Goal: Task Accomplishment & Management: Use online tool/utility

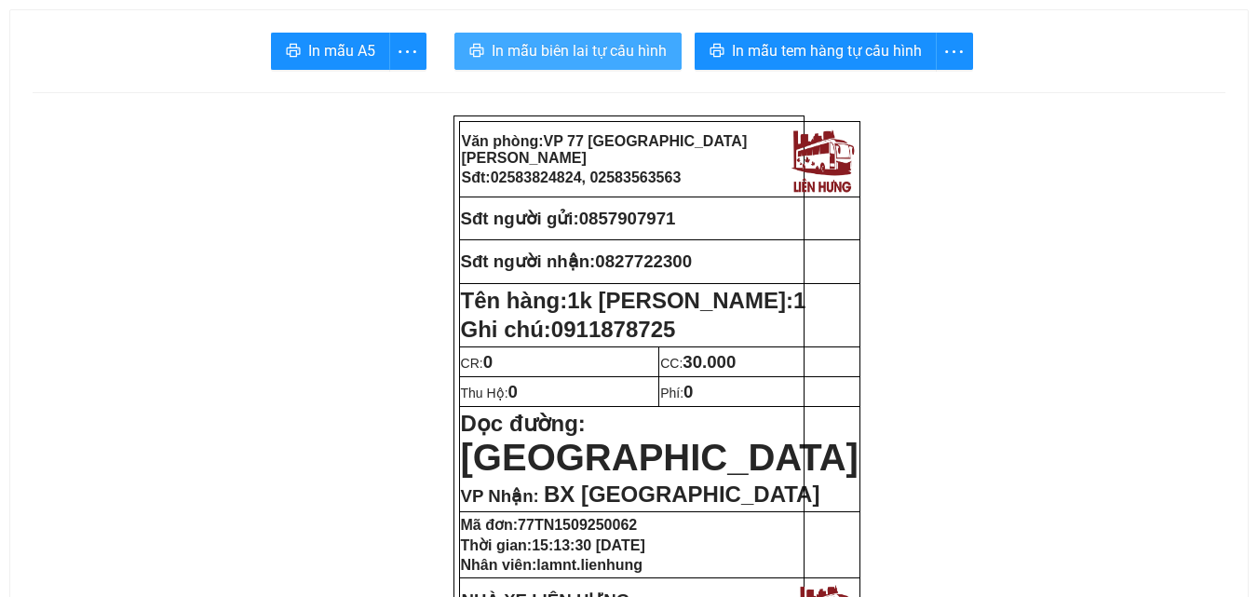
click at [538, 54] on span "In mẫu biên lai tự cấu hình" at bounding box center [579, 50] width 175 height 23
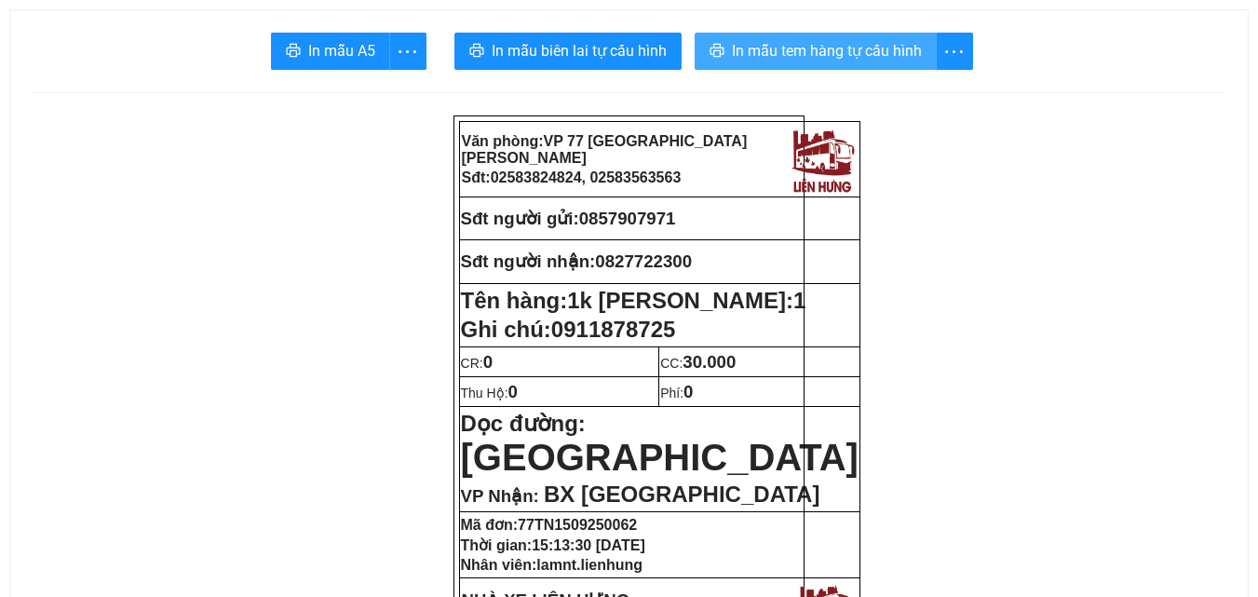
click at [792, 55] on span "In mẫu tem hàng tự cấu hình" at bounding box center [827, 50] width 190 height 23
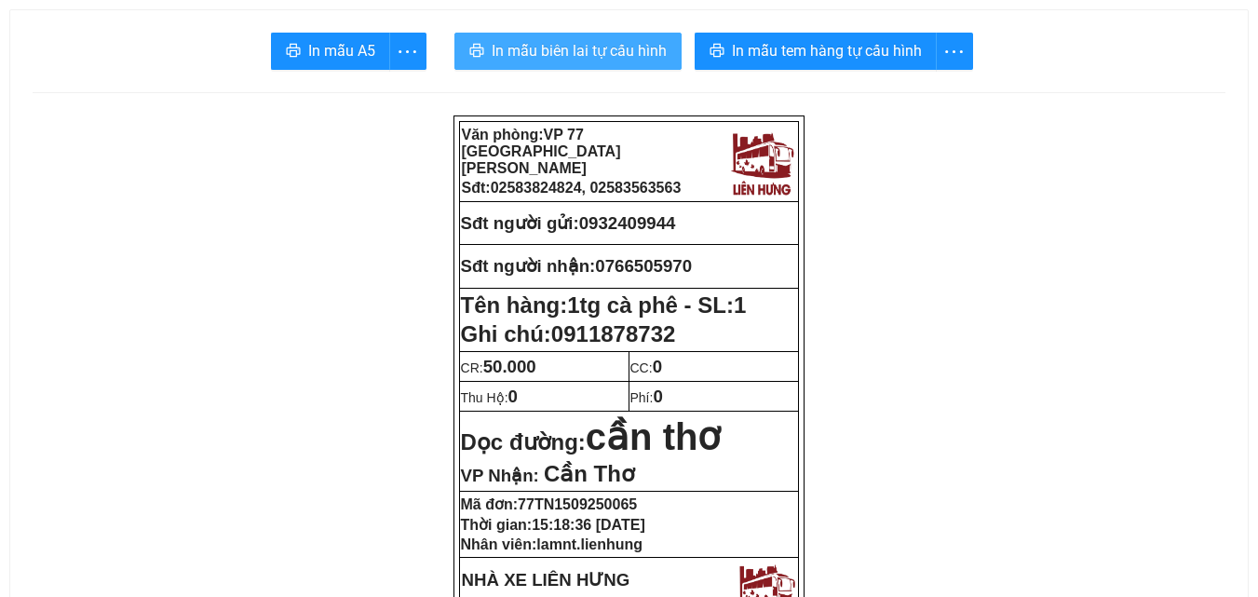
click at [631, 50] on span "In mẫu biên lai tự cấu hình" at bounding box center [579, 50] width 175 height 23
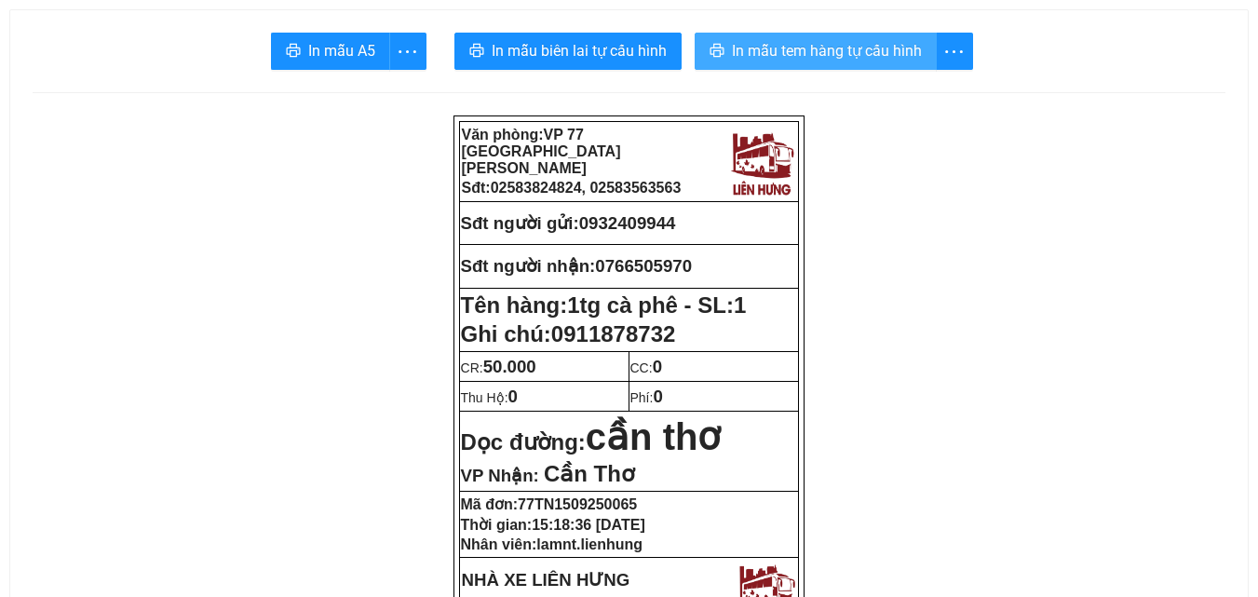
click at [816, 48] on span "In mẫu tem hàng tự cấu hình" at bounding box center [827, 50] width 190 height 23
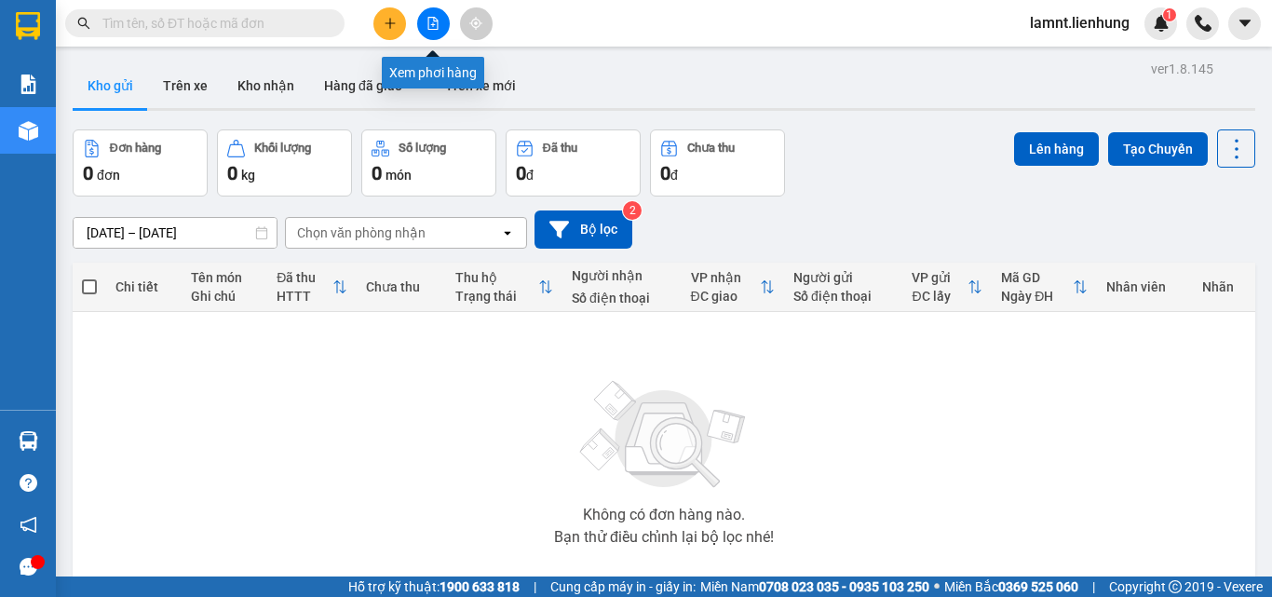
click at [430, 35] on button at bounding box center [433, 23] width 33 height 33
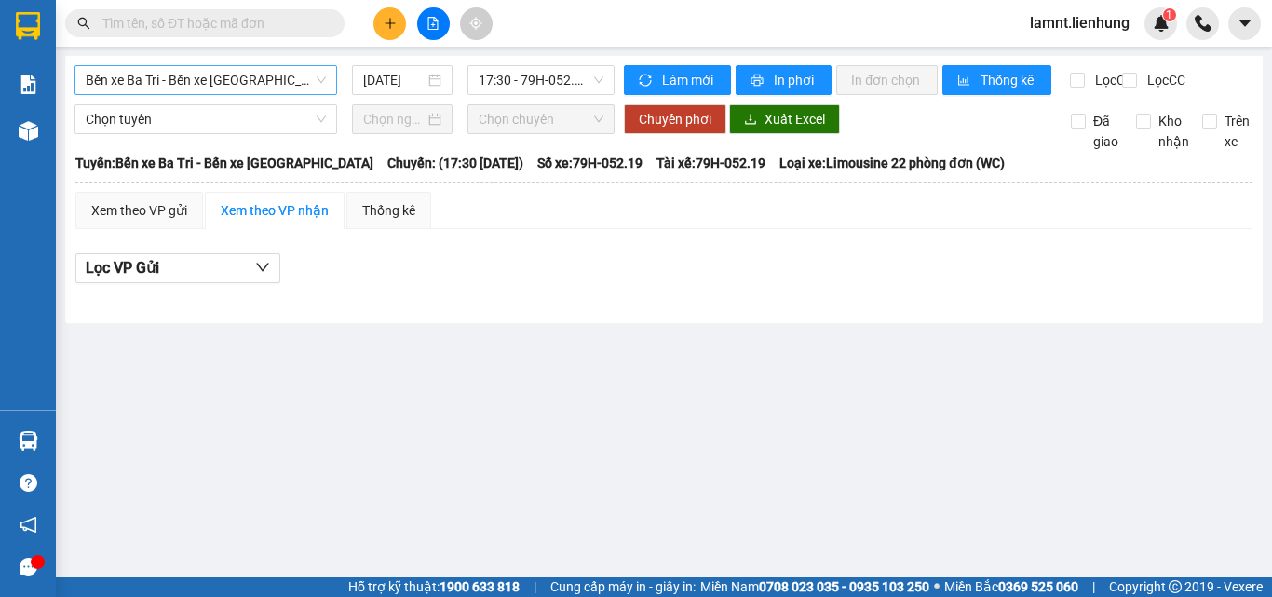
click at [199, 90] on span "Bến xe Ba Tri - Bến xe [GEOGRAPHIC_DATA]" at bounding box center [206, 80] width 240 height 28
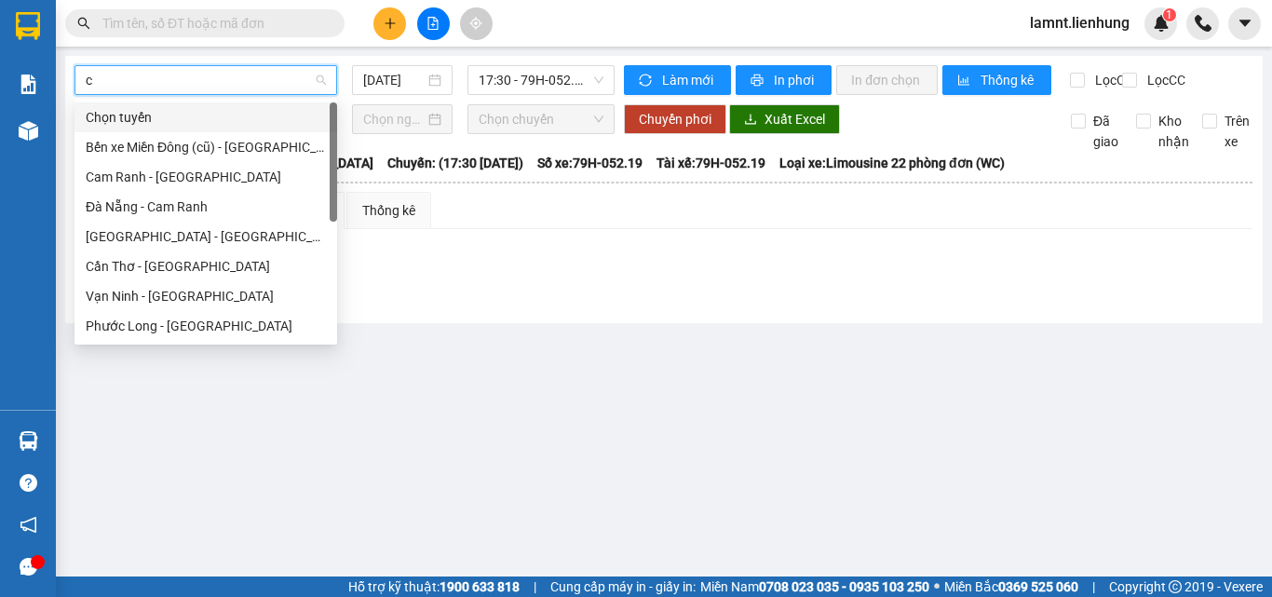
type input "câ"
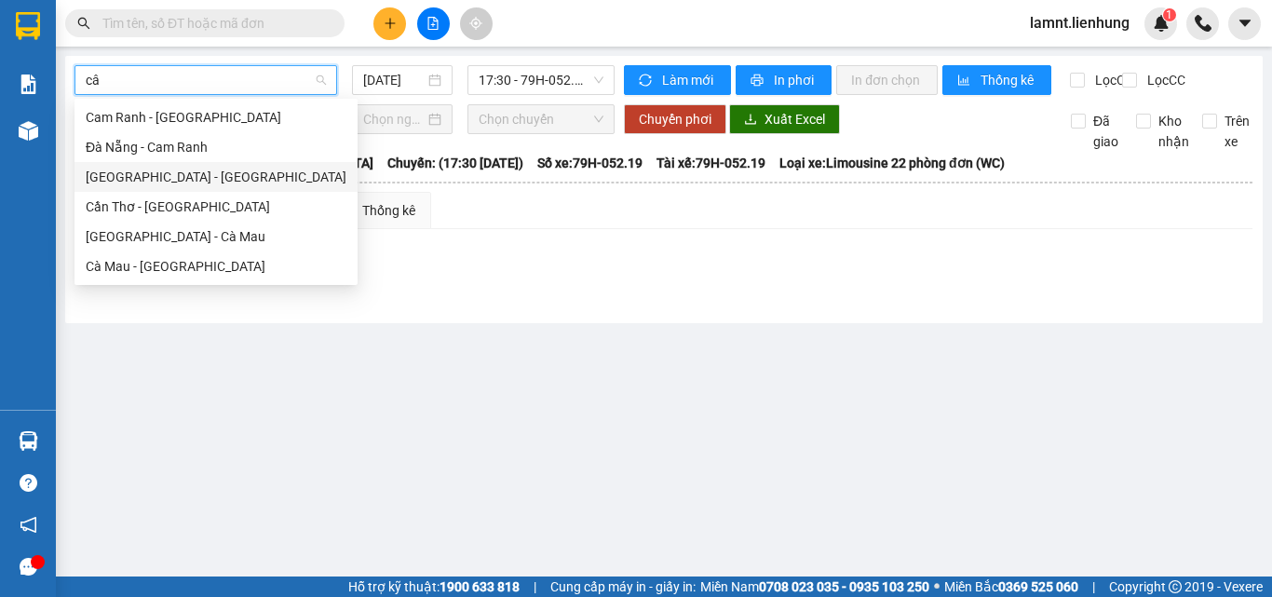
click at [172, 165] on div "[GEOGRAPHIC_DATA] - [GEOGRAPHIC_DATA]" at bounding box center [215, 177] width 283 height 30
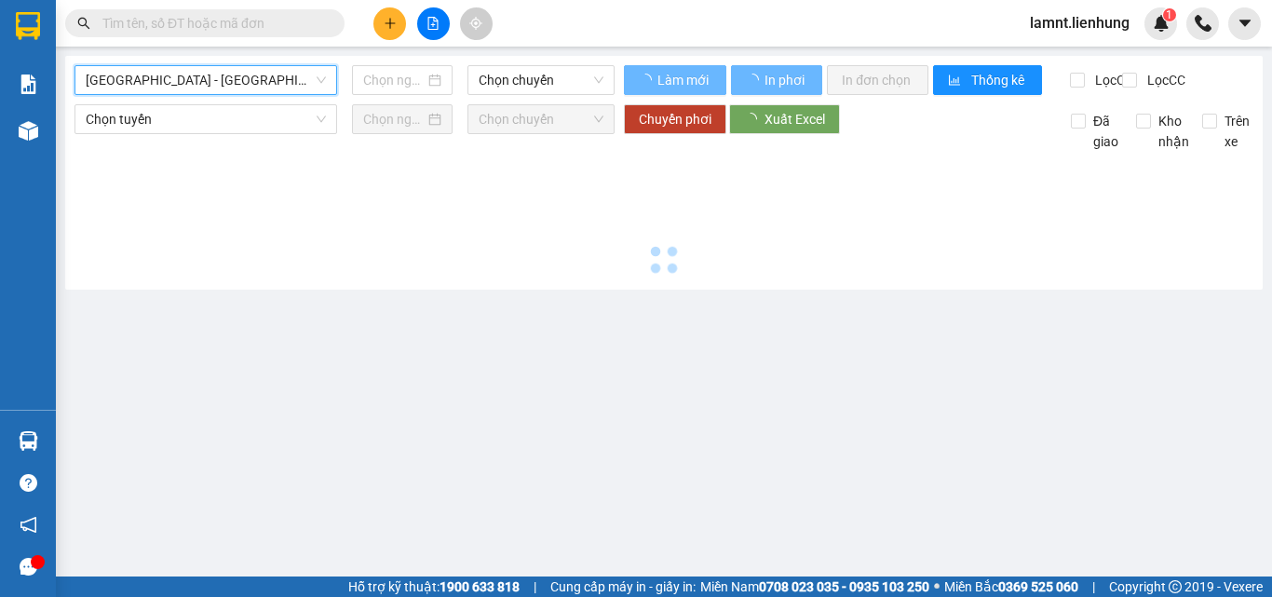
type input "[DATE]"
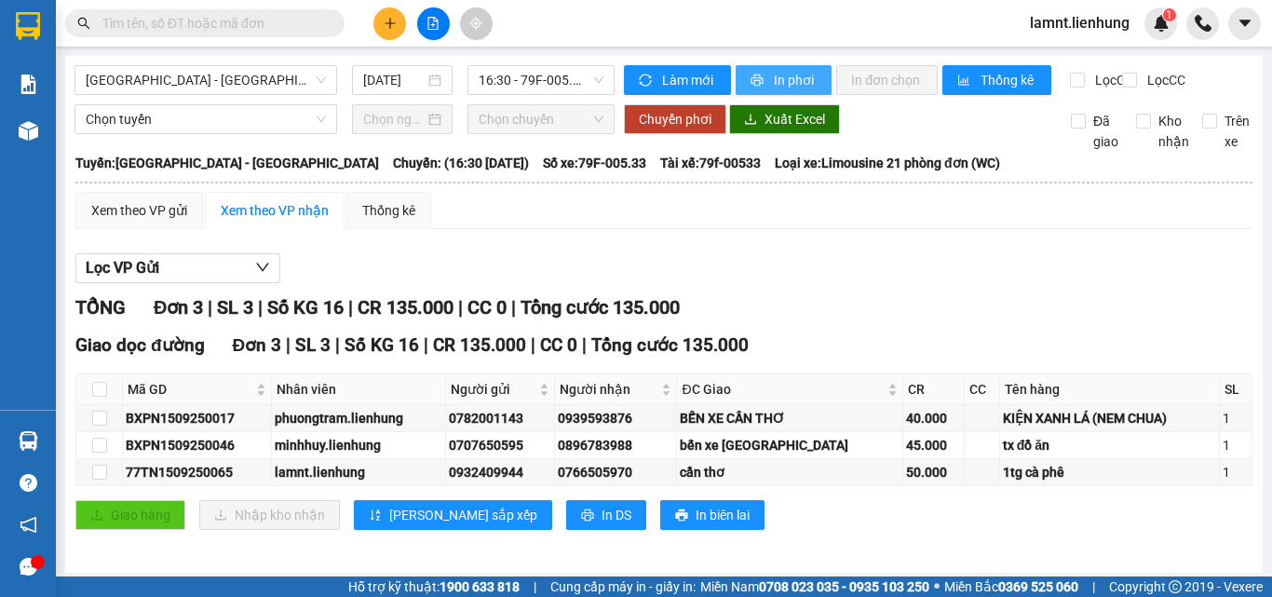
click at [755, 75] on icon "printer" at bounding box center [757, 80] width 13 height 13
click at [695, 19] on div "Kết quả tìm kiếm ( 0 ) Bộ lọc No Data lamnt.lienhung 1" at bounding box center [636, 23] width 1272 height 47
